Goal: Task Accomplishment & Management: Manage account settings

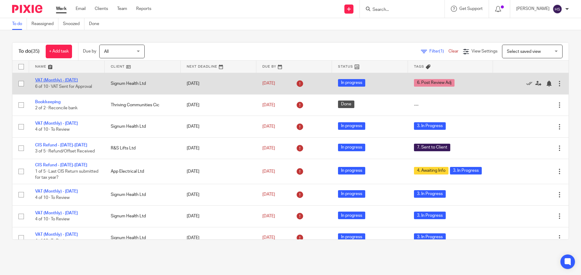
click at [62, 80] on link "VAT (Monthly) - February 2025" at bounding box center [56, 80] width 43 height 4
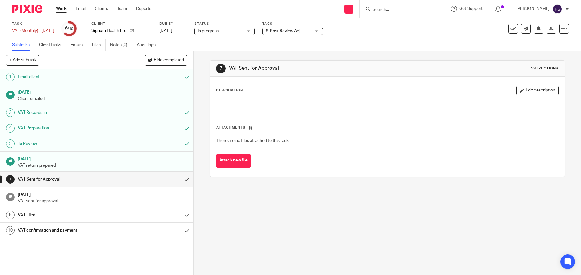
click at [323, 36] on div "Tags 6. Post Review Adj 0. Not Yet In 1. Information Requested 2. Records Recei…" at bounding box center [292, 28] width 60 height 15
click at [323, 32] on div "6. Post Review Adj" at bounding box center [292, 31] width 60 height 7
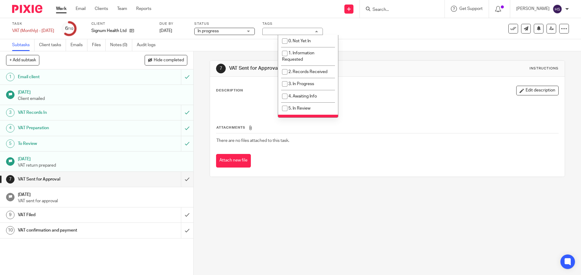
click at [314, 116] on li "6. Post Review Adj" at bounding box center [308, 121] width 60 height 12
checkbox input "false"
click at [313, 105] on li "5. In Review" at bounding box center [308, 109] width 60 height 12
checkbox input "true"
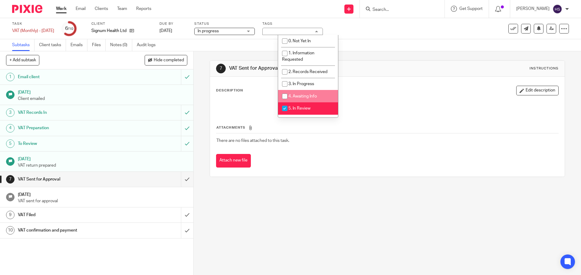
drag, startPoint x: 375, startPoint y: 64, endPoint x: 385, endPoint y: 58, distance: 12.5
click at [376, 63] on div "7 VAT Sent for Approval Instructions" at bounding box center [387, 69] width 354 height 16
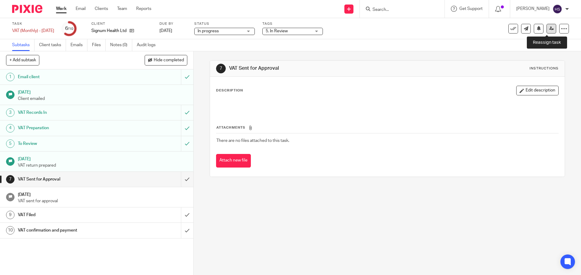
click at [549, 28] on link at bounding box center [551, 29] width 10 height 10
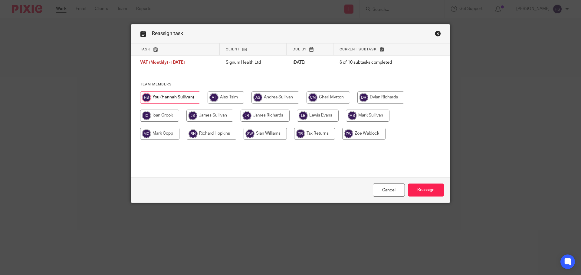
click at [210, 113] on input "radio" at bounding box center [209, 116] width 47 height 12
radio input "true"
click at [425, 184] on input "Reassign" at bounding box center [426, 190] width 36 height 13
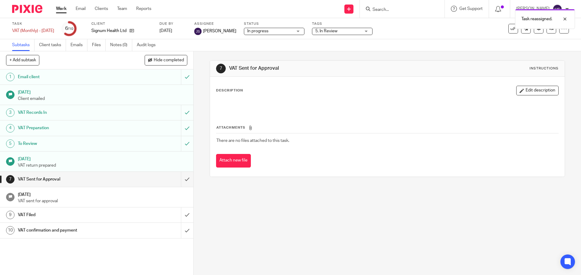
click at [30, 9] on img at bounding box center [27, 9] width 30 height 8
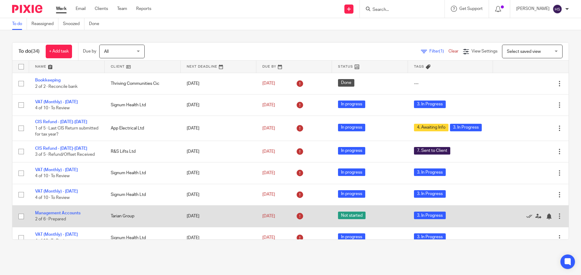
scroll to position [60, 0]
